Goal: Information Seeking & Learning: Learn about a topic

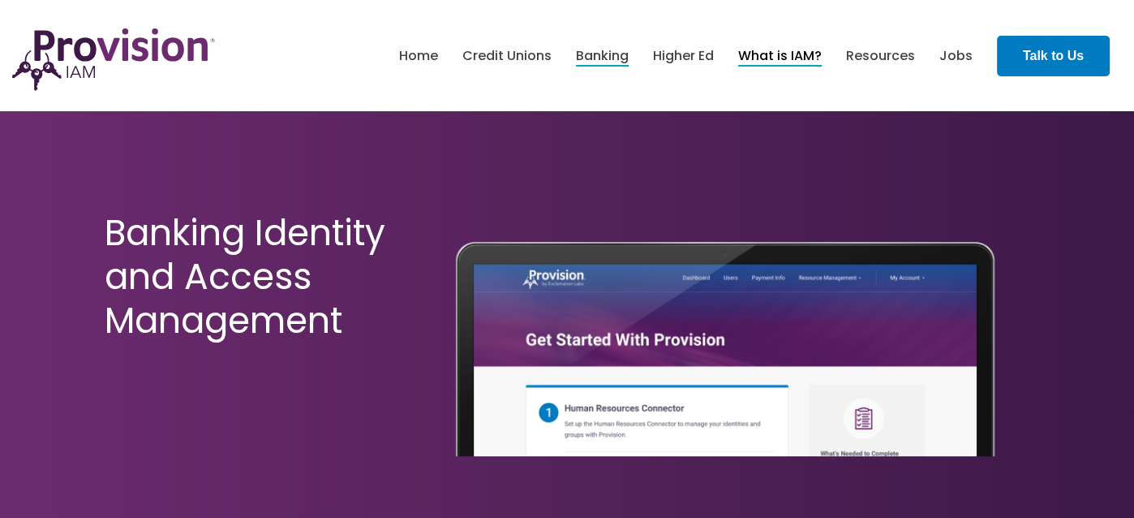
click at [789, 51] on link "What is IAM?" at bounding box center [780, 56] width 84 height 28
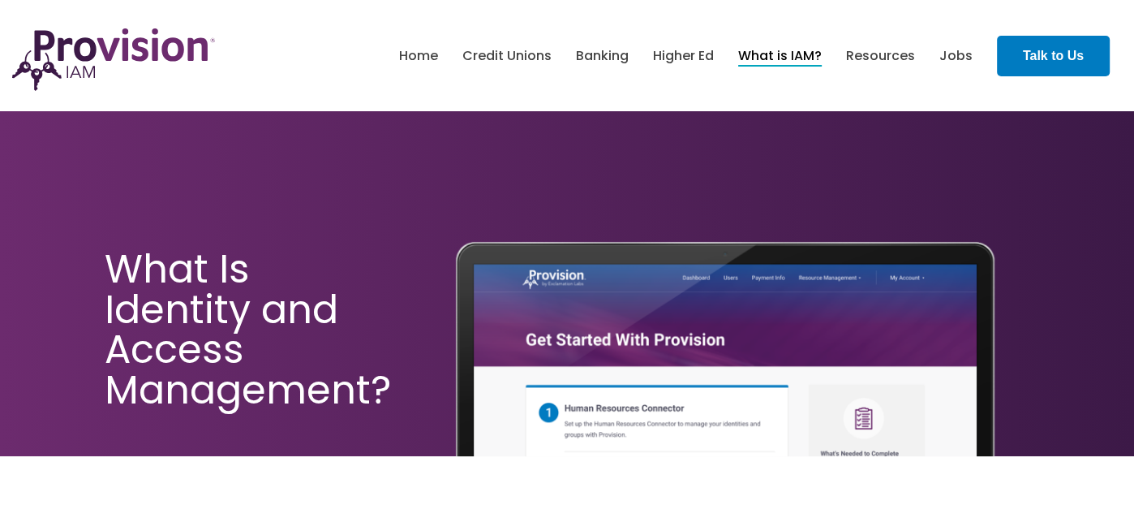
click at [818, 48] on link "What is IAM?" at bounding box center [780, 56] width 84 height 28
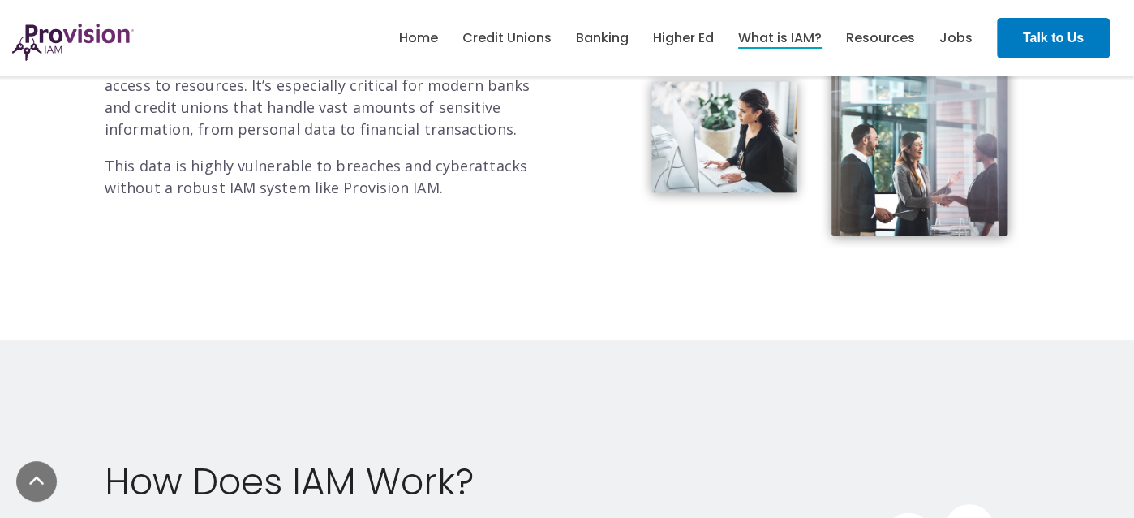
scroll to position [615, 0]
